Goal: Information Seeking & Learning: Find specific page/section

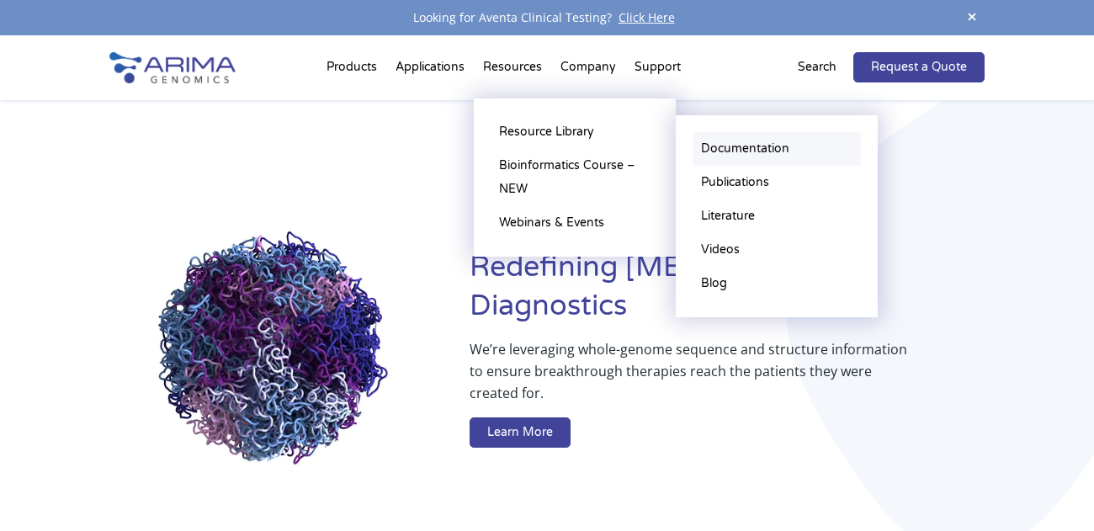
click at [720, 154] on link "Documentation" at bounding box center [776, 149] width 168 height 34
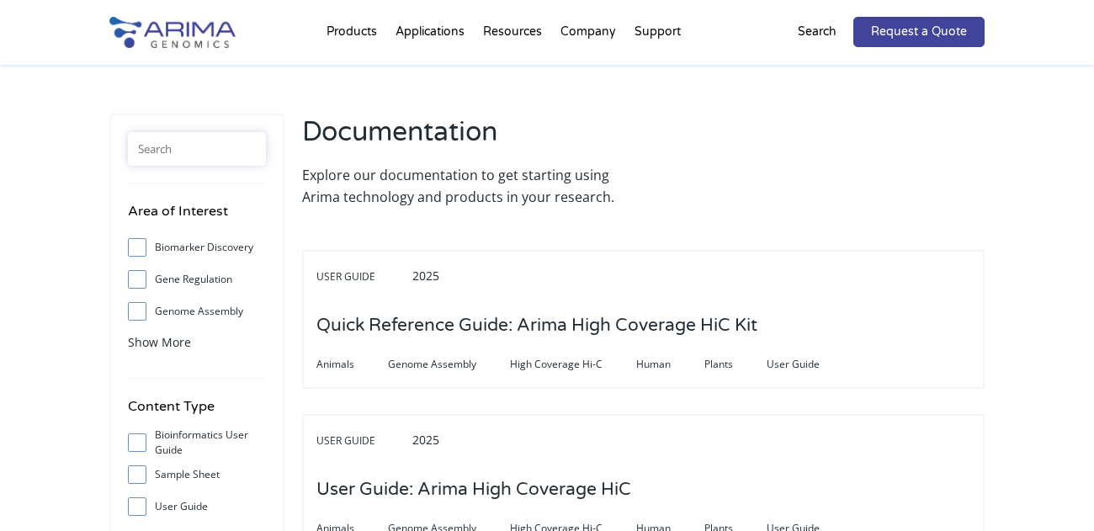
click at [209, 150] on input "text" at bounding box center [197, 149] width 138 height 34
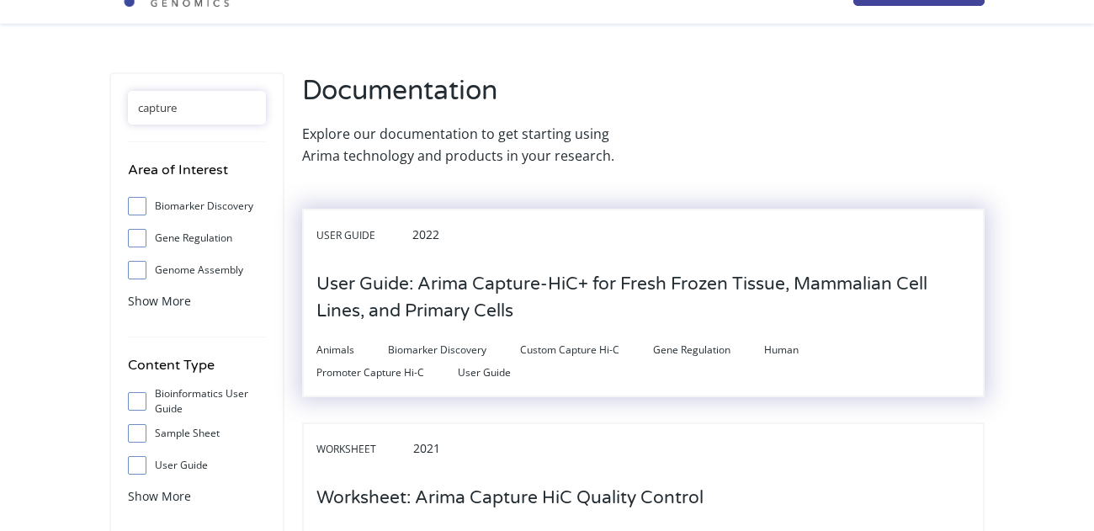
scroll to position [45, 0]
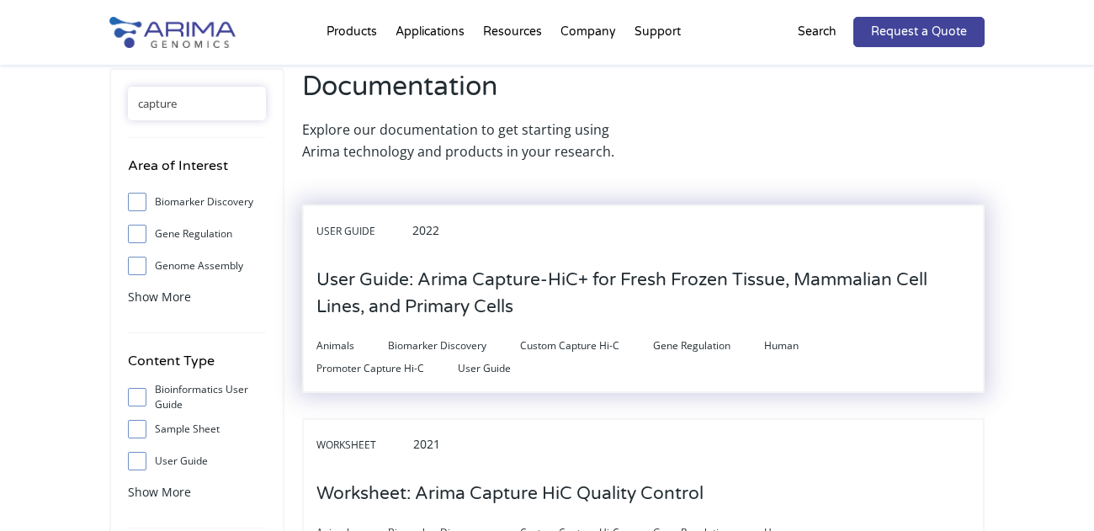
type input "capture"
